Goal: Find specific page/section: Locate a particular part of the current website

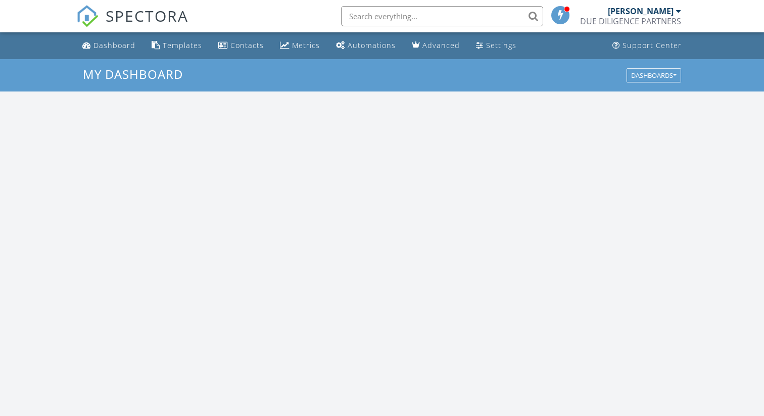
scroll to position [921, 765]
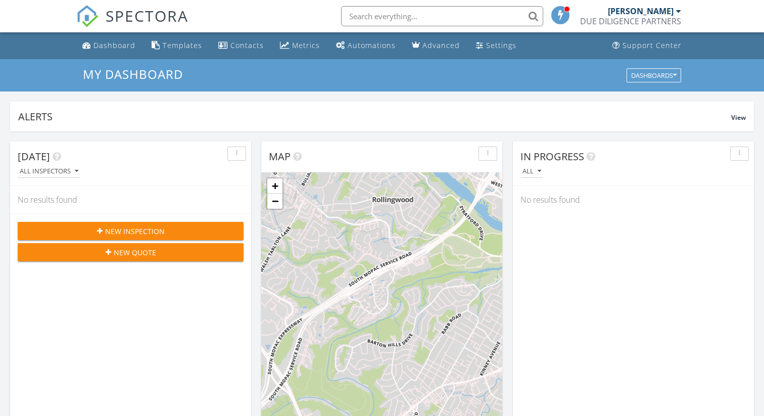
click at [457, 10] on input "text" at bounding box center [442, 16] width 202 height 20
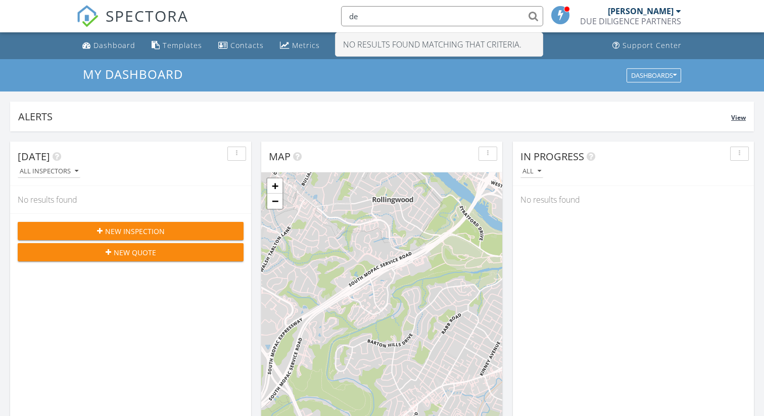
type input "d"
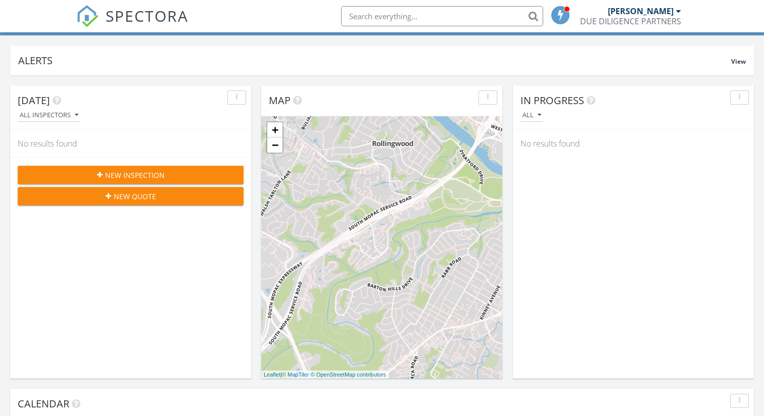
scroll to position [0, 0]
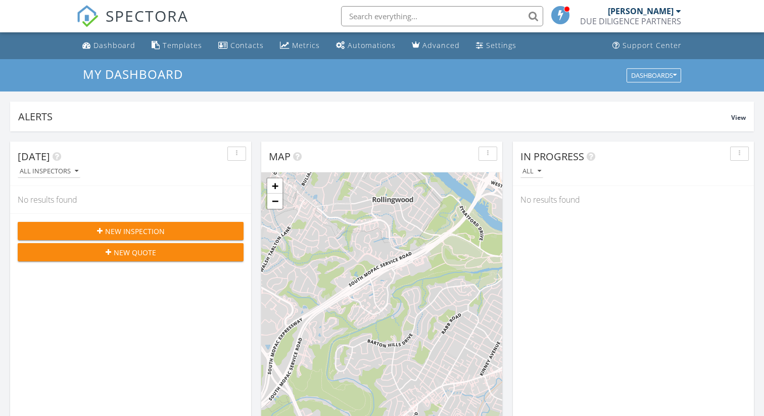
click at [433, 16] on input "text" at bounding box center [442, 16] width 202 height 20
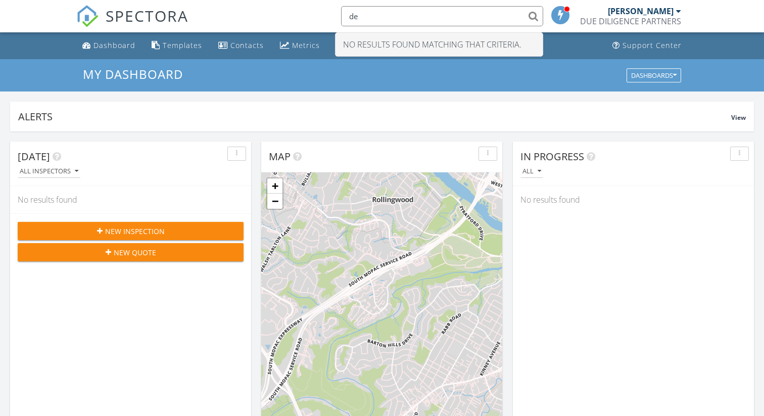
type input "d"
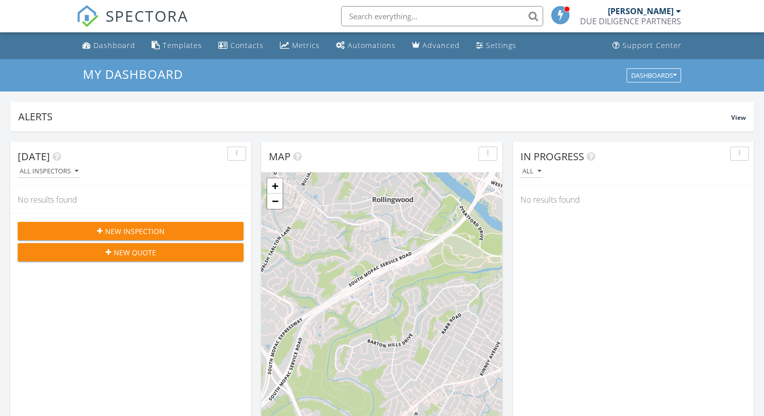
click at [532, 13] on input "text" at bounding box center [442, 16] width 202 height 20
click at [494, 20] on input "text" at bounding box center [442, 16] width 202 height 20
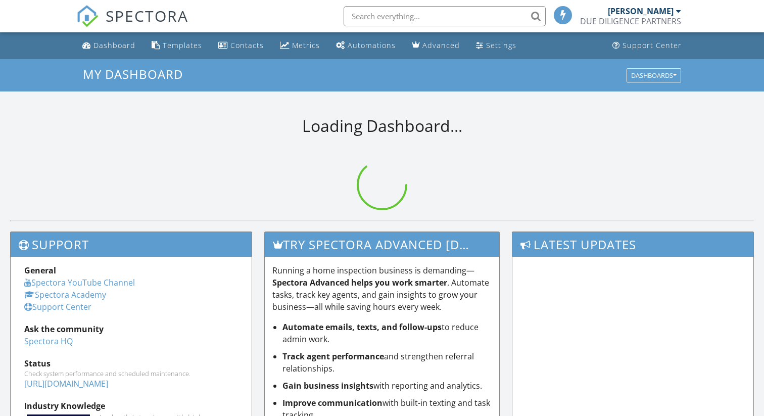
click at [492, 21] on input "text" at bounding box center [445, 16] width 202 height 20
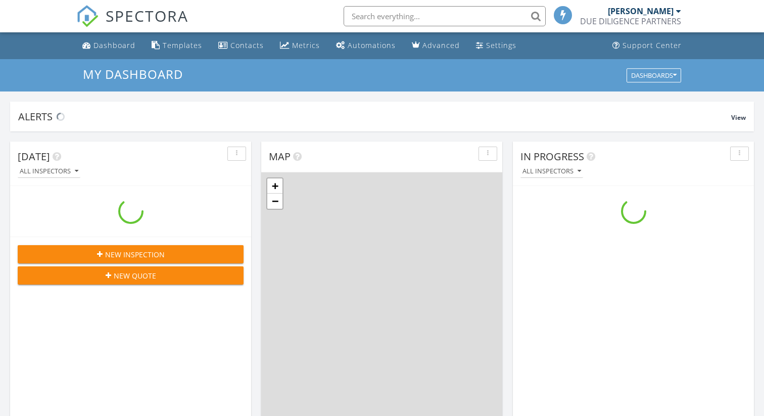
scroll to position [921, 765]
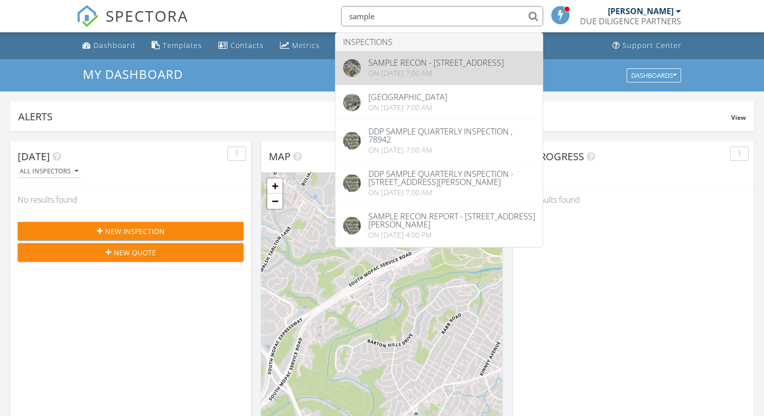
type input "sample"
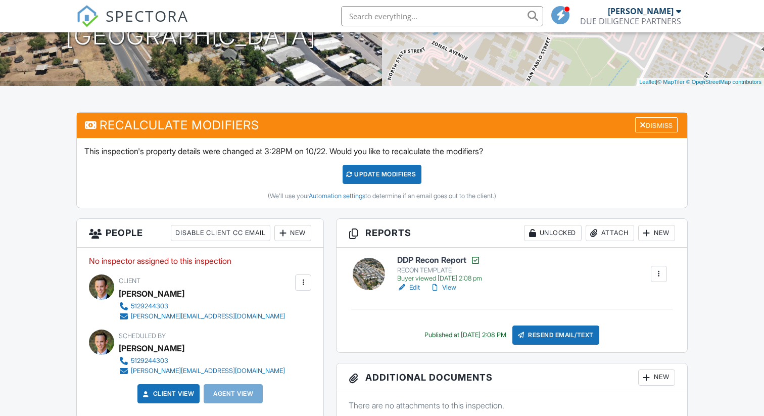
scroll to position [203, 0]
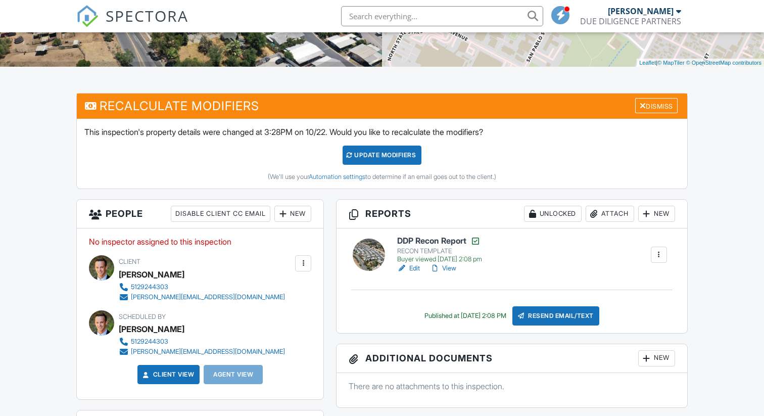
click at [450, 267] on link "View" at bounding box center [443, 268] width 26 height 10
